Goal: Navigation & Orientation: Go to known website

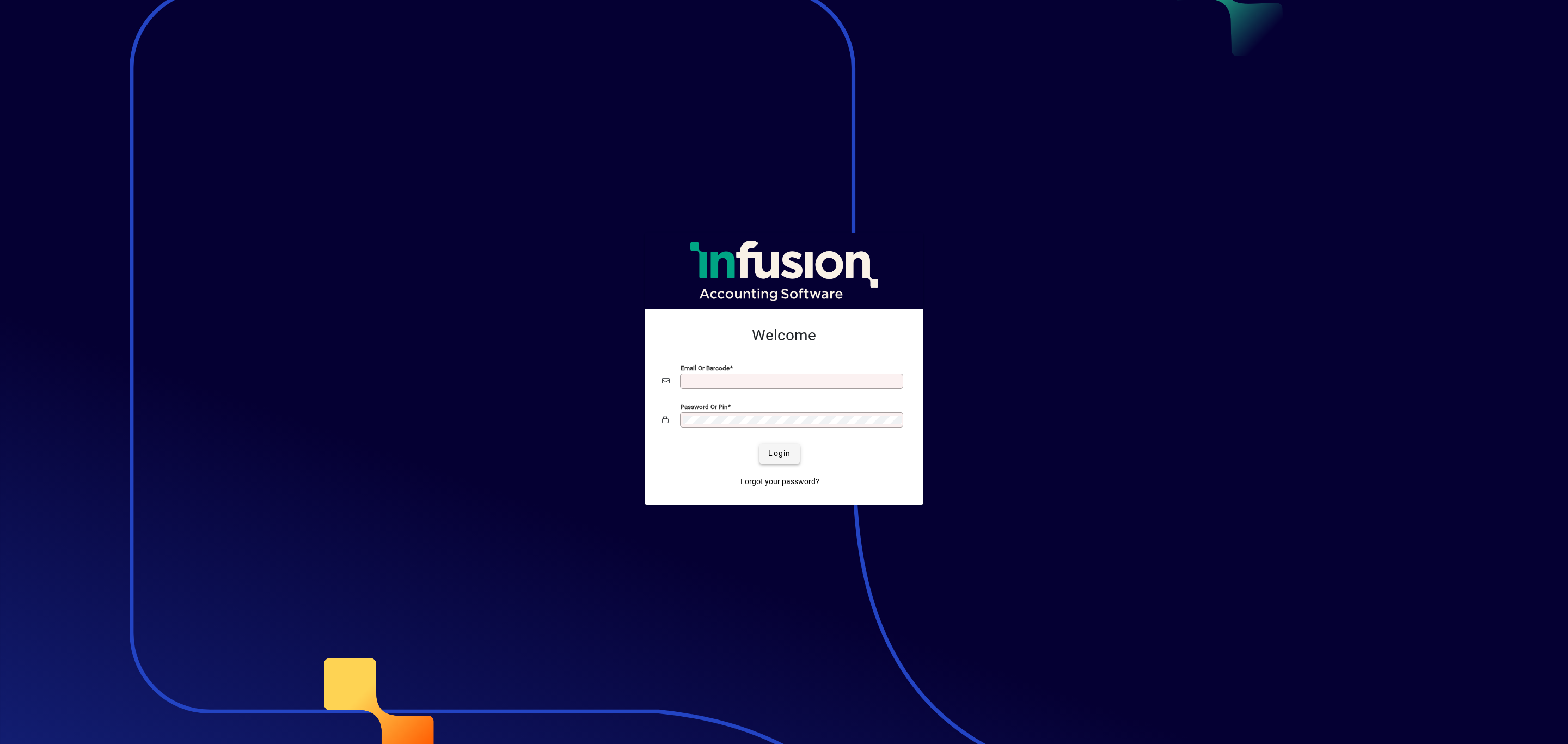
type input "**********"
click at [776, 444] on span "submit" at bounding box center [779, 454] width 39 height 26
